Goal: Communication & Community: Answer question/provide support

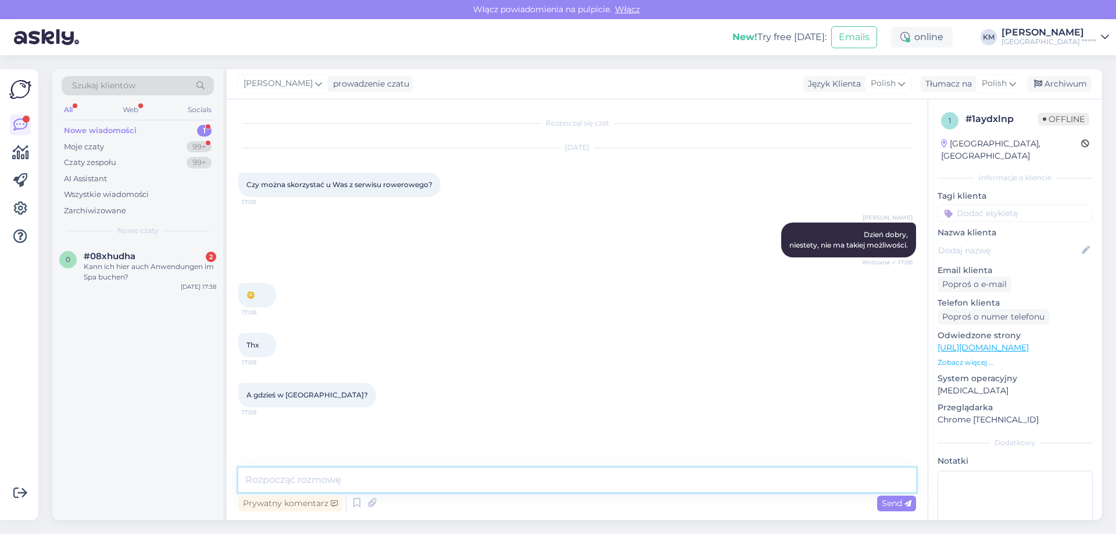
click at [320, 478] on textarea at bounding box center [577, 480] width 678 height 24
type textarea "N"
click at [366, 478] on textarea "My nasze rowery wozimy o serwisu [PERSON_NAME]." at bounding box center [577, 480] width 678 height 24
click at [476, 476] on textarea "My nasze rowery wozimy do serwisu [PERSON_NAME]." at bounding box center [577, 480] width 678 height 24
click at [327, 483] on textarea "My nasze rowery wozimy do serwisu [PERSON_NAME]." at bounding box center [577, 480] width 678 height 24
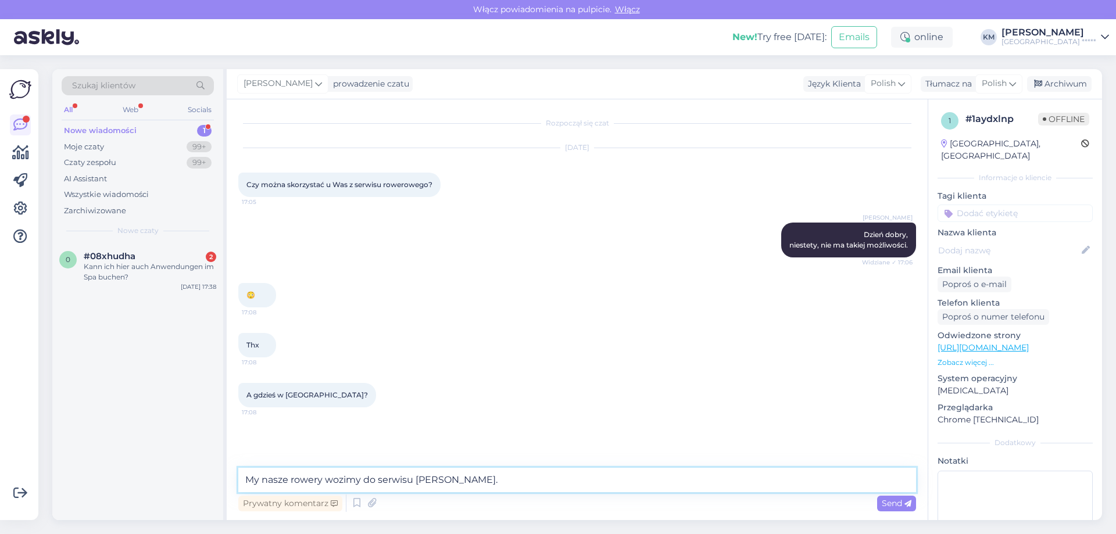
click at [454, 477] on textarea "My nasze rowery wozimy do serwisu [PERSON_NAME]." at bounding box center [577, 480] width 678 height 24
drag, startPoint x: 477, startPoint y: 481, endPoint x: 240, endPoint y: 483, distance: 237.2
click at [240, 483] on textarea "My nasze rowery wozimy do serwisu [PERSON_NAME]." at bounding box center [577, 480] width 678 height 24
type textarea "My nasze rowery wozimy do serwisu [PERSON_NAME]."
click at [461, 476] on textarea "My nasze rowery wozimy do serwisu [PERSON_NAME]." at bounding box center [577, 480] width 678 height 24
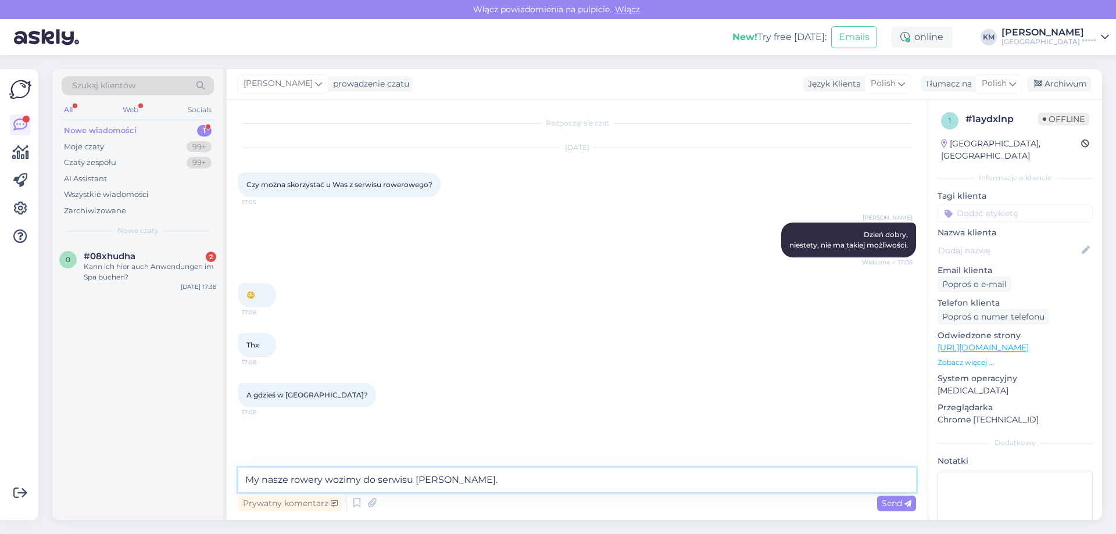
drag, startPoint x: 492, startPoint y: 477, endPoint x: 31, endPoint y: 482, distance: 461.1
click at [31, 482] on div "Pierwsze kroki Lista kontrolna, aby uzyskać większą wartość Blisko Połącz Faceb…" at bounding box center [558, 294] width 1116 height 479
click at [484, 483] on textarea "Niestety, nie orientuję się. My nasze rowery zawoziomy do seriwsu w [GEOGRAPHIC…" at bounding box center [577, 480] width 678 height 24
click at [531, 482] on textarea "Niestety, nie orientuję się. My nasze rowery zawozimy do seriwsu w [GEOGRAPHIC_…" at bounding box center [577, 480] width 678 height 24
type textarea "Niestety, nie orientuję się. My nasze rowery zawozimy do serwisu w [GEOGRAPHIC_…"
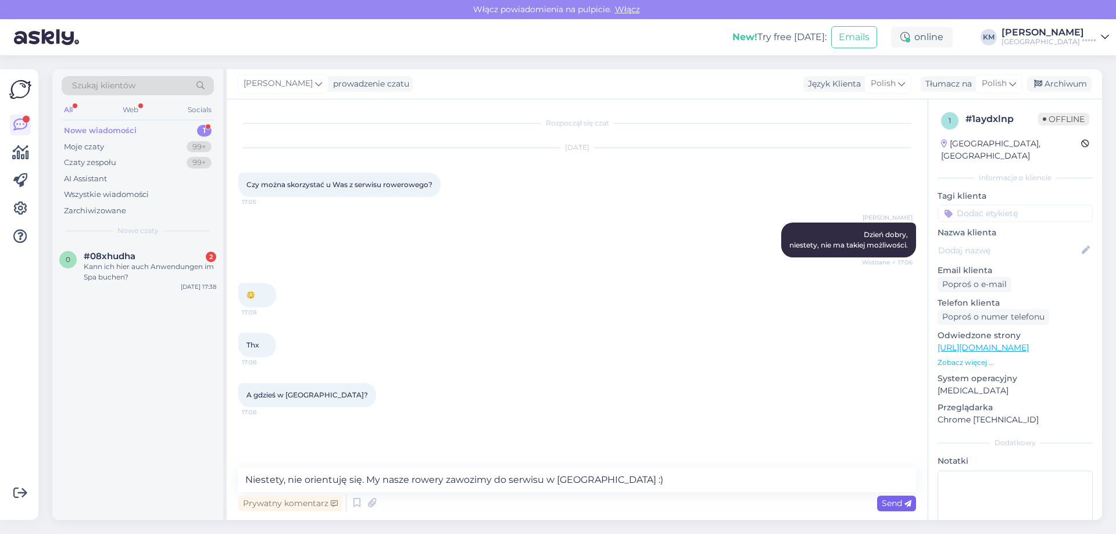
click at [888, 500] on span "Send" at bounding box center [897, 503] width 30 height 10
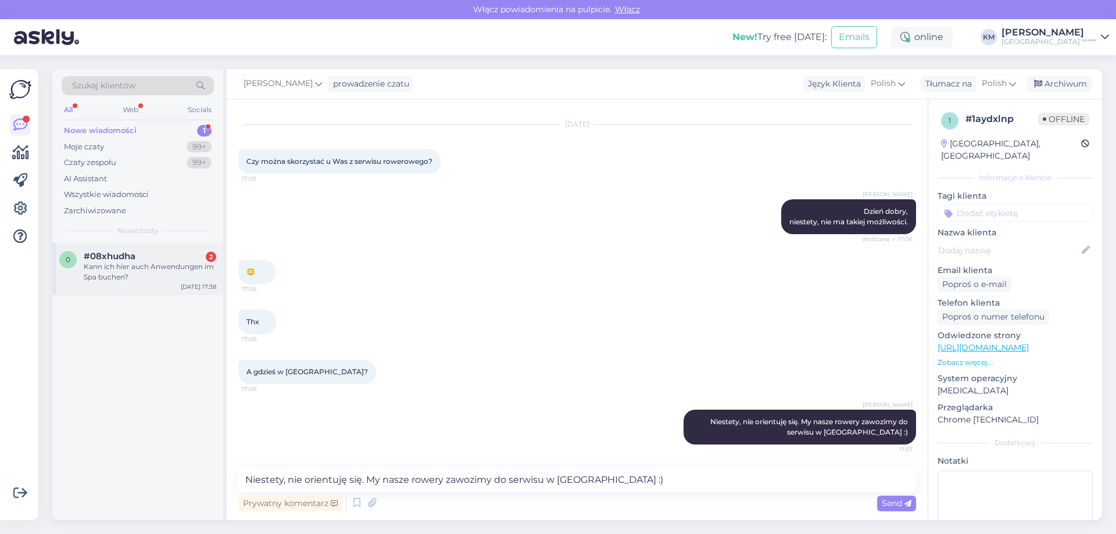
drag, startPoint x: 100, startPoint y: 273, endPoint x: 114, endPoint y: 291, distance: 22.3
click at [100, 274] on div "Kann ich hier auch Anwendungen im Spa buchen?" at bounding box center [150, 272] width 133 height 21
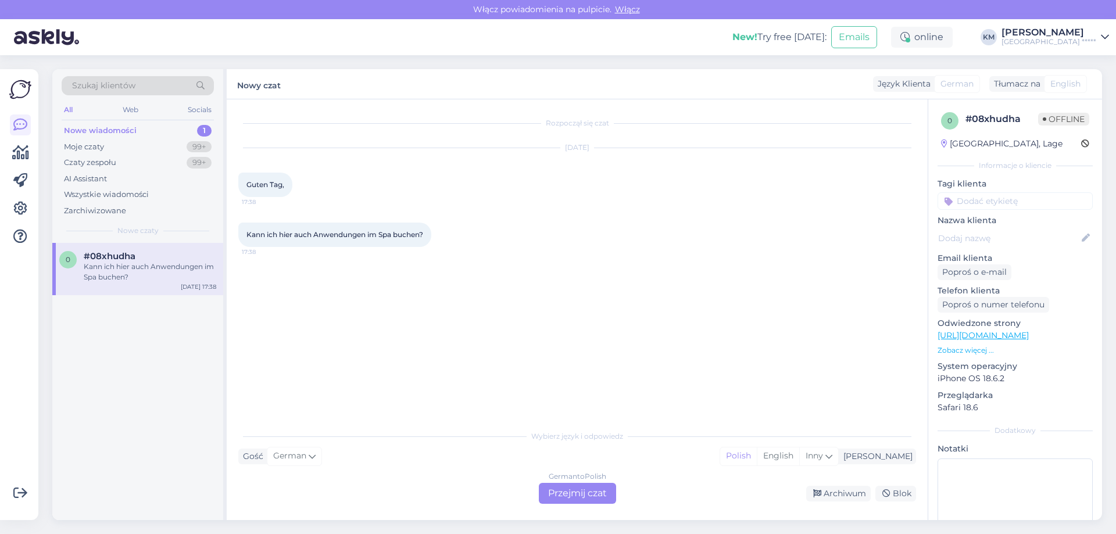
click at [598, 497] on div "German to Polish Przejmij czat" at bounding box center [577, 493] width 77 height 21
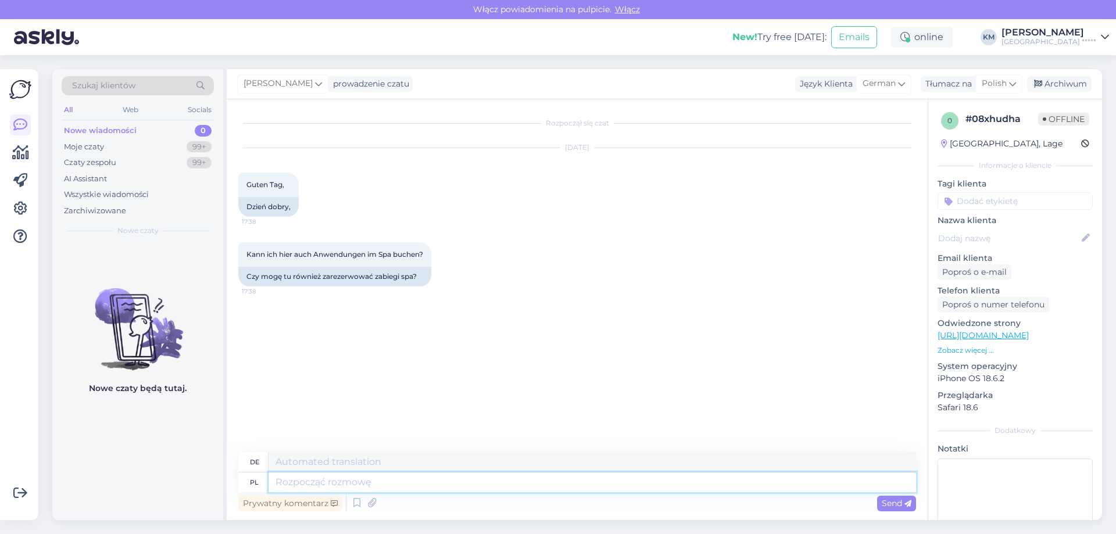
click at [431, 475] on textarea at bounding box center [593, 483] width 648 height 20
type textarea "Dzień do"
type textarea "Tag"
type textarea "Dzień dobry, w s"
type textarea "Guten Morgen, in"
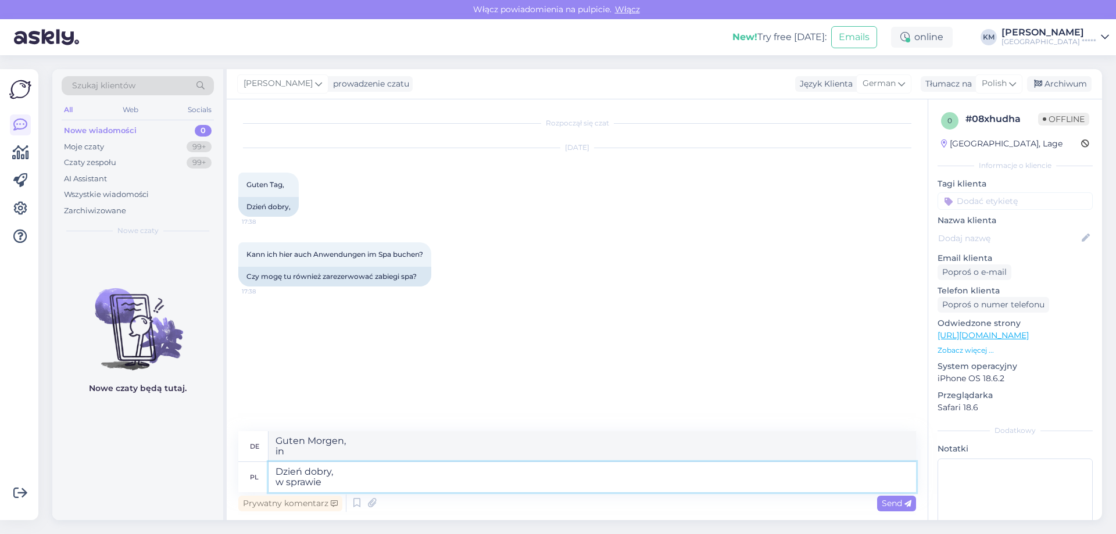
type textarea "Dzień dobry, w sprawie"
type textarea "Guten Morgen, in der Sache"
type textarea "Dzień dobry, w sprawie zabiegów prosi"
type textarea "Guten Morgen, bezüglich Behandlungen"
type textarea "Dzień dobry, w sprawie zabiegów prosimy o"
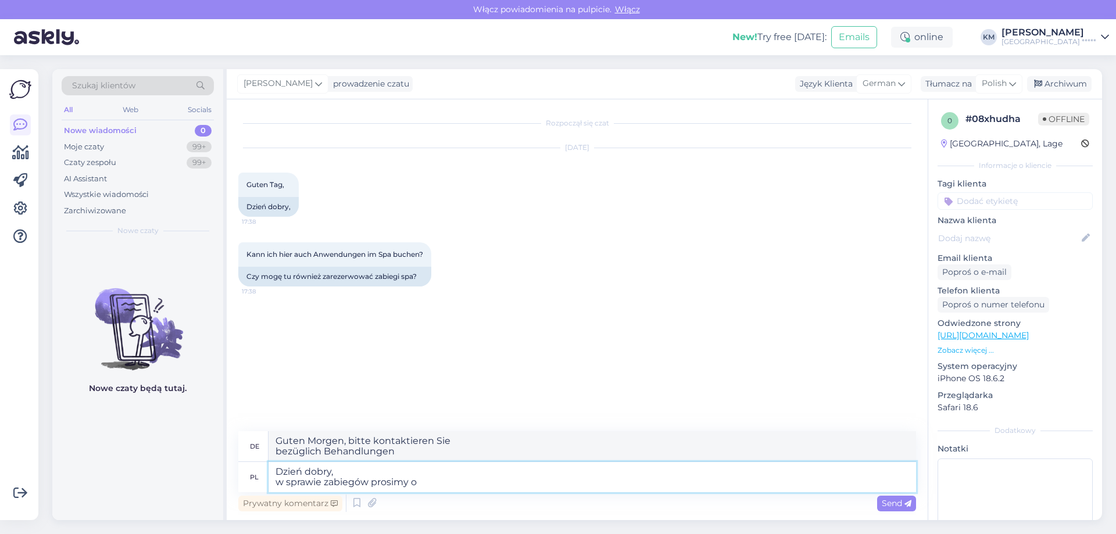
type textarea "Guten Morgen, Behandlungen kontaktieren Sie uns bitte"
type textarea "Dzień dobry, w sprawie zabiegów prosimy o bezpośedni"
type textarea "Guten Morgen, Behandlungen kontaktieren Sie uns bitte direkt"
type textarea "Dzień dobry, w sprawie zabiegów prosimy o bezpośredni ko"
type textarea "Guten Morgen, bezüglich Behandlungen kontaktieren Sie uns bitte direkt"
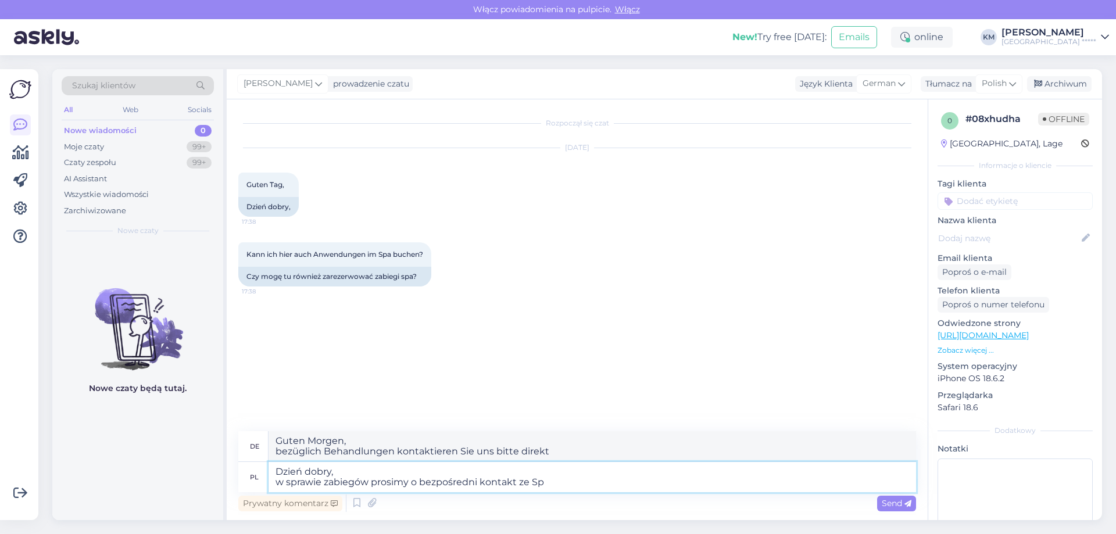
type textarea "Dzień dobry, w sprawie zabiegów prosimy o bezpośredni kontakt ze Spa"
type textarea "Guten Morgen, für Behandlungsanfragen kontaktieren Sie uns bitte direkt"
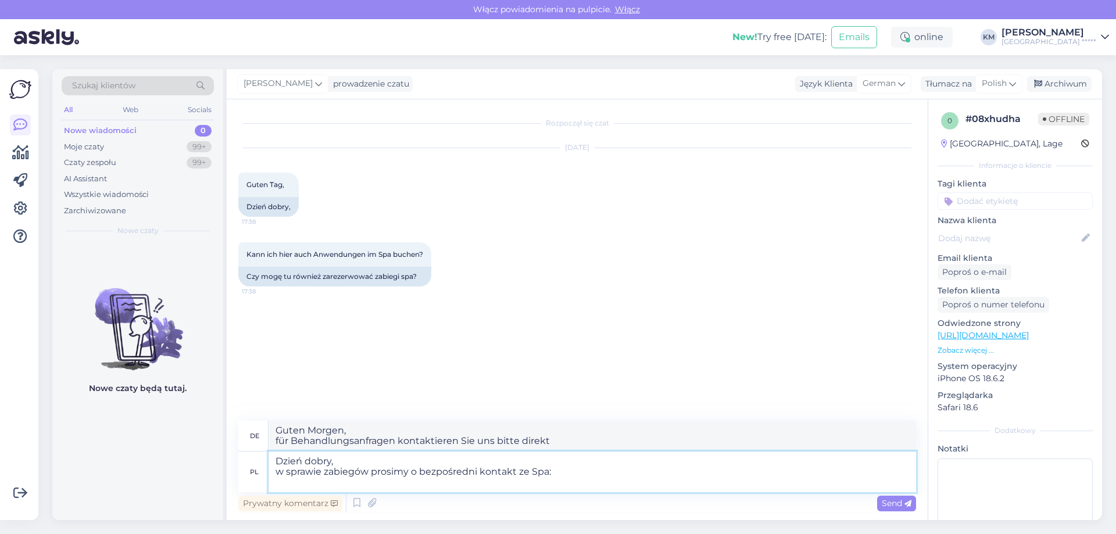
type textarea "Dzień dobry, w sprawie zabiegów prosimy o bezpośredni kontakt ze Spa:"
type textarea "Guten Morgen, bei zu Behandlungen wenden Sie sich bitte direkt an das Spa:"
paste textarea "T: [PHONE_NUMBER] E: [EMAIL_ADDRESS][DOMAIN_NAME]"
type textarea "Dzień dobry, w sprawie zabiegów prosimy o bezpośredni kontakt ze Spa: T: [PHONE…"
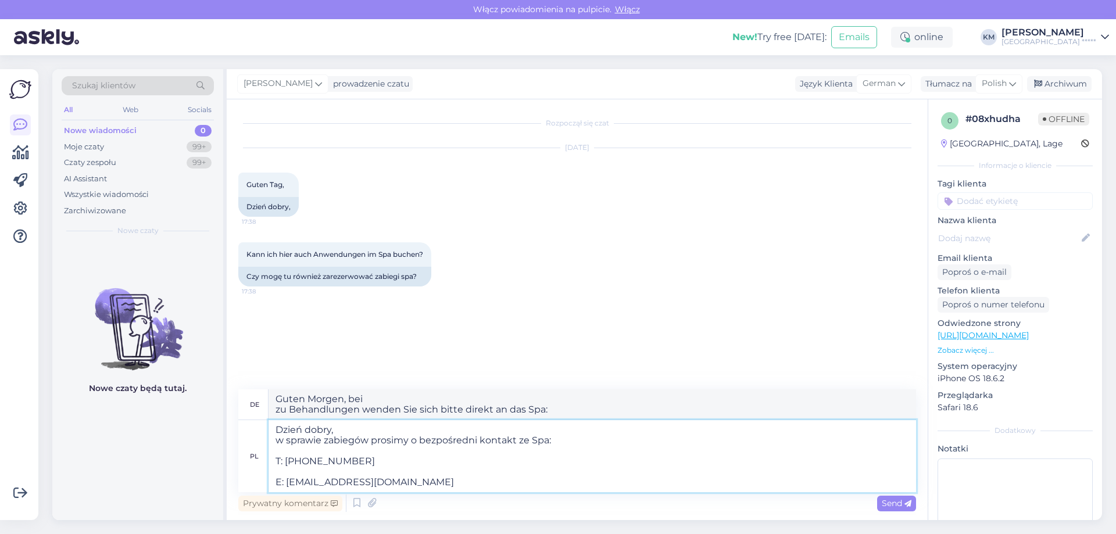
drag, startPoint x: 287, startPoint y: 474, endPoint x: 252, endPoint y: 475, distance: 34.9
click at [252, 475] on div "pl Dzień dobry, w sprawie zabiegów prosimy o bezpośredni kontakt ze Spa: T: [PH…" at bounding box center [577, 456] width 678 height 72
type textarea "Guten Morgen, für alle Behandlungen wenden Sie sich bitte direkt an das Spa: T:…"
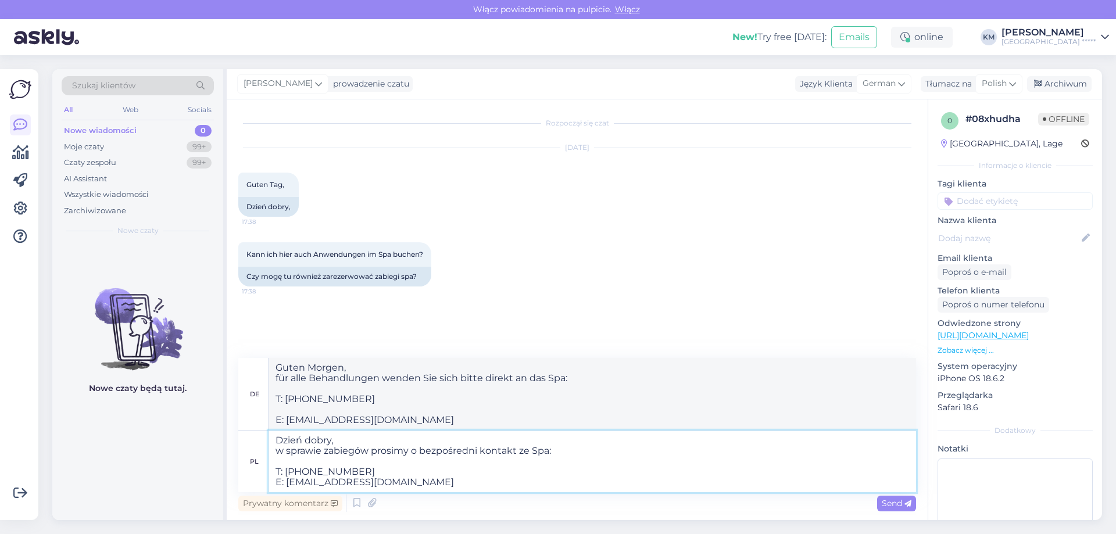
drag, startPoint x: 301, startPoint y: 459, endPoint x: 245, endPoint y: 461, distance: 55.8
click at [245, 461] on div "pl Dzień dobry, w sprawie zabiegów prosimy o bezpośredni kontakt ze Spa: T: [PH…" at bounding box center [577, 462] width 678 height 62
type textarea "Dzień dobry, w sprawie zabiegów prosimy o bezpośredni kontakt ze Spa: T: [PHONE…"
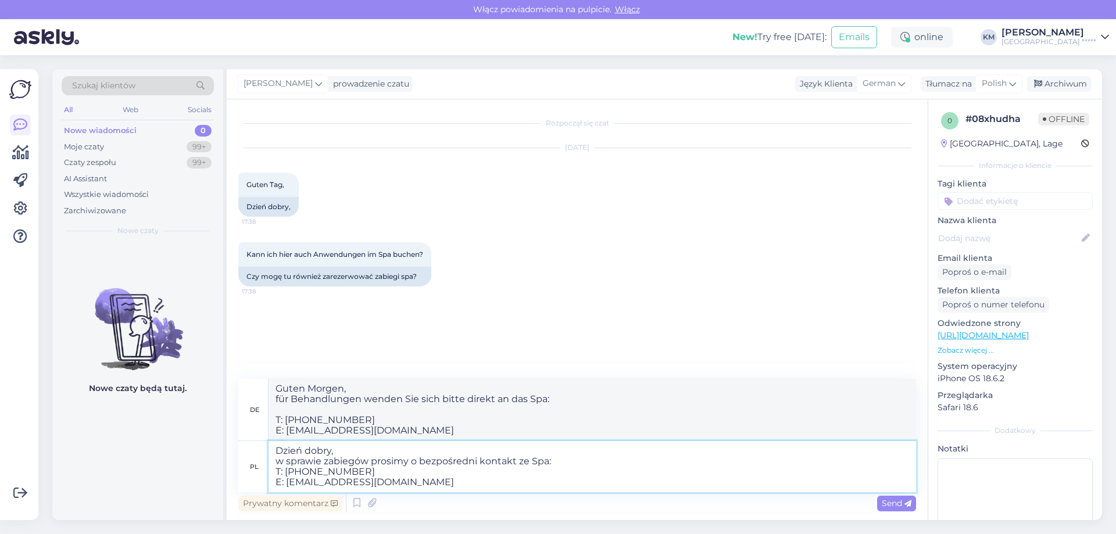
type textarea "Guten Morgen, für Behandlungen wenden Sie sich bitte direkt an das Spa: T: [PHO…"
type textarea "Dzień dobry, w sprawie zabiegów prosimy o bezpośredni kontakt ze Spa: T: [PHONE…"
click at [310, 397] on textarea "Guten Morgen, für Behandlungen wenden Sie sich bitte direkt an das Spa: T: [PHO…" at bounding box center [593, 415] width 648 height 51
type textarea "Guten Tag, für Behandlungen wenden Sie sich bitte direkt an das Spa: T: [PHONE_…"
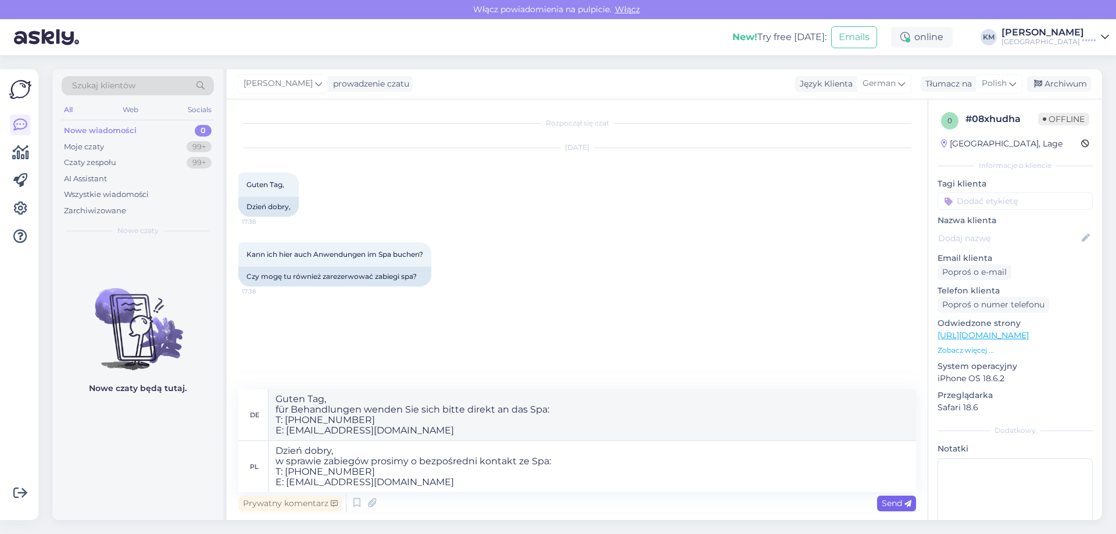
click at [888, 504] on span "Send" at bounding box center [897, 503] width 30 height 10
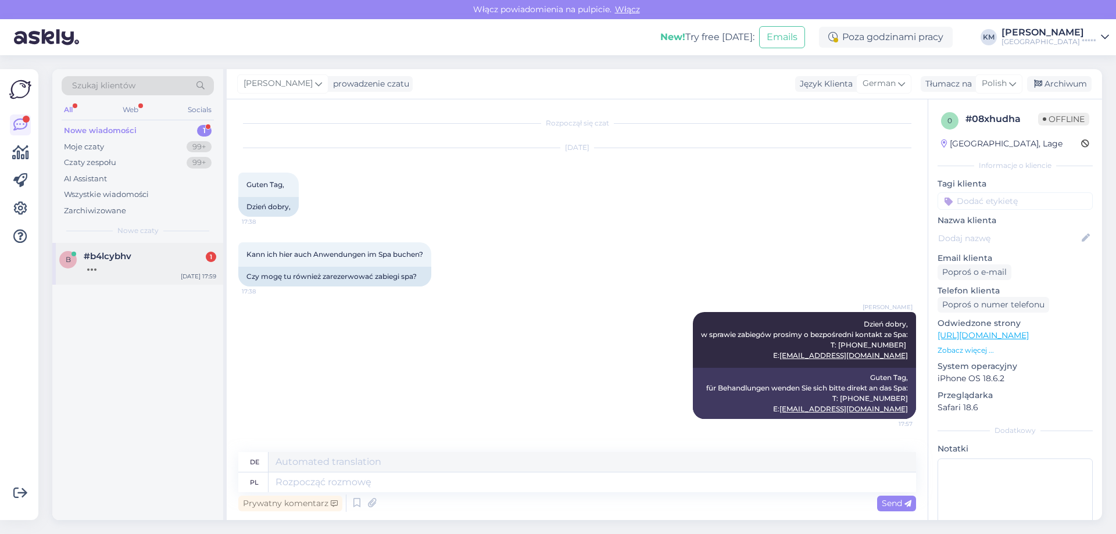
click at [142, 262] on div at bounding box center [150, 267] width 133 height 10
